Goal: Book appointment/travel/reservation

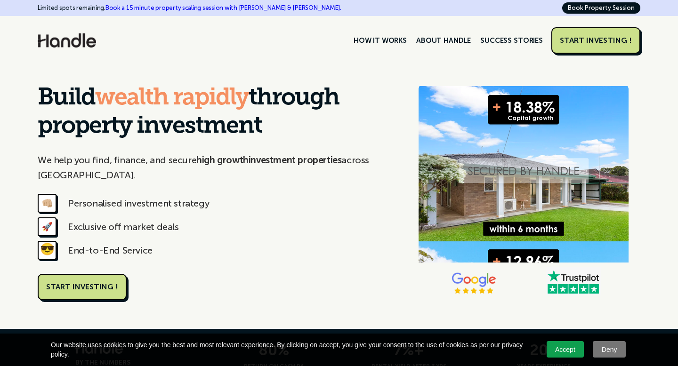
click at [595, 14] on div "Limited spots remaining. Book a 15 minute property scaling session with Nik & A…" at bounding box center [339, 8] width 678 height 16
click at [591, 7] on link "Book Property Session" at bounding box center [601, 7] width 78 height 11
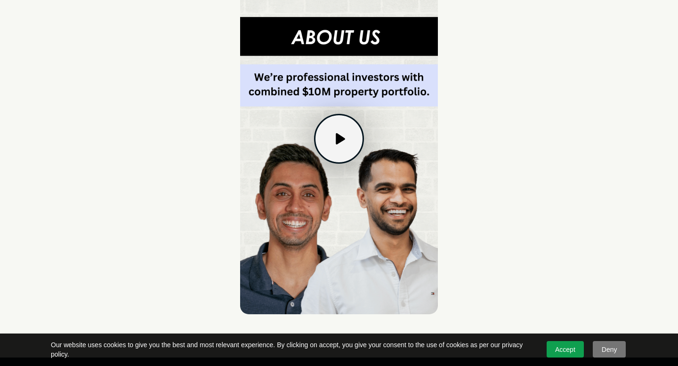
scroll to position [383, 0]
